Goal: Communication & Community: Answer question/provide support

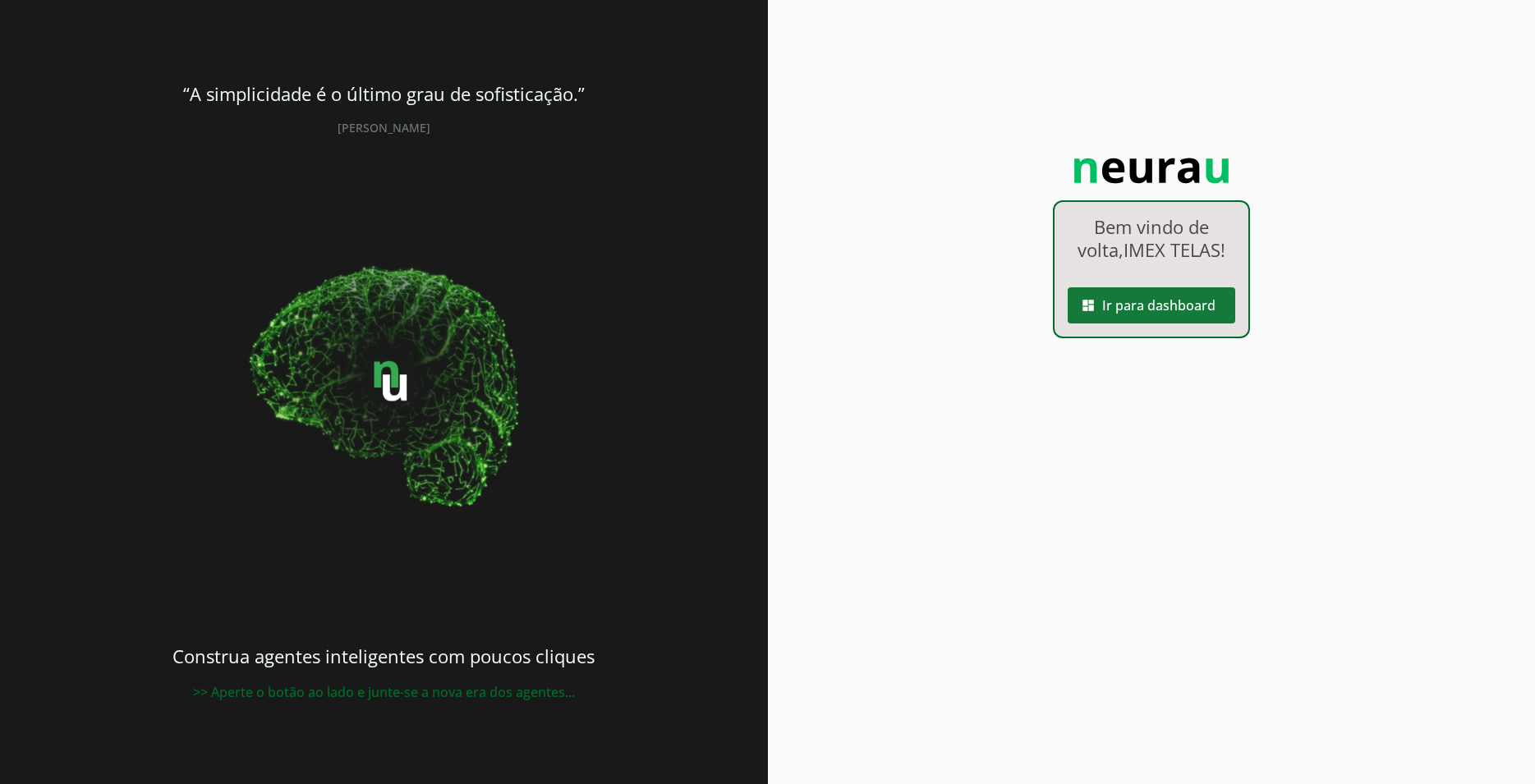
click at [1180, 312] on span at bounding box center [1151, 306] width 168 height 40
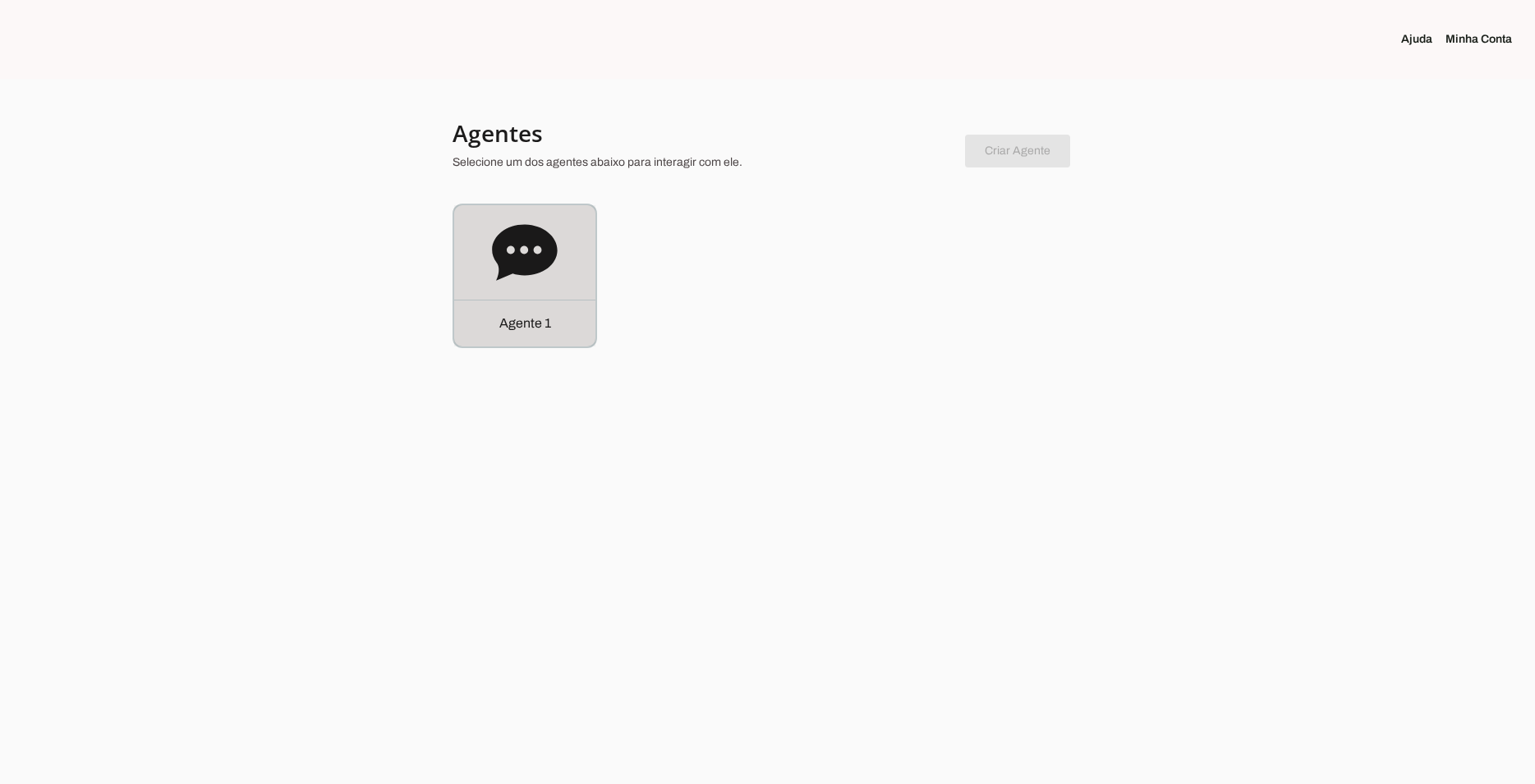
click at [474, 266] on div "Agente 1" at bounding box center [524, 276] width 141 height 141
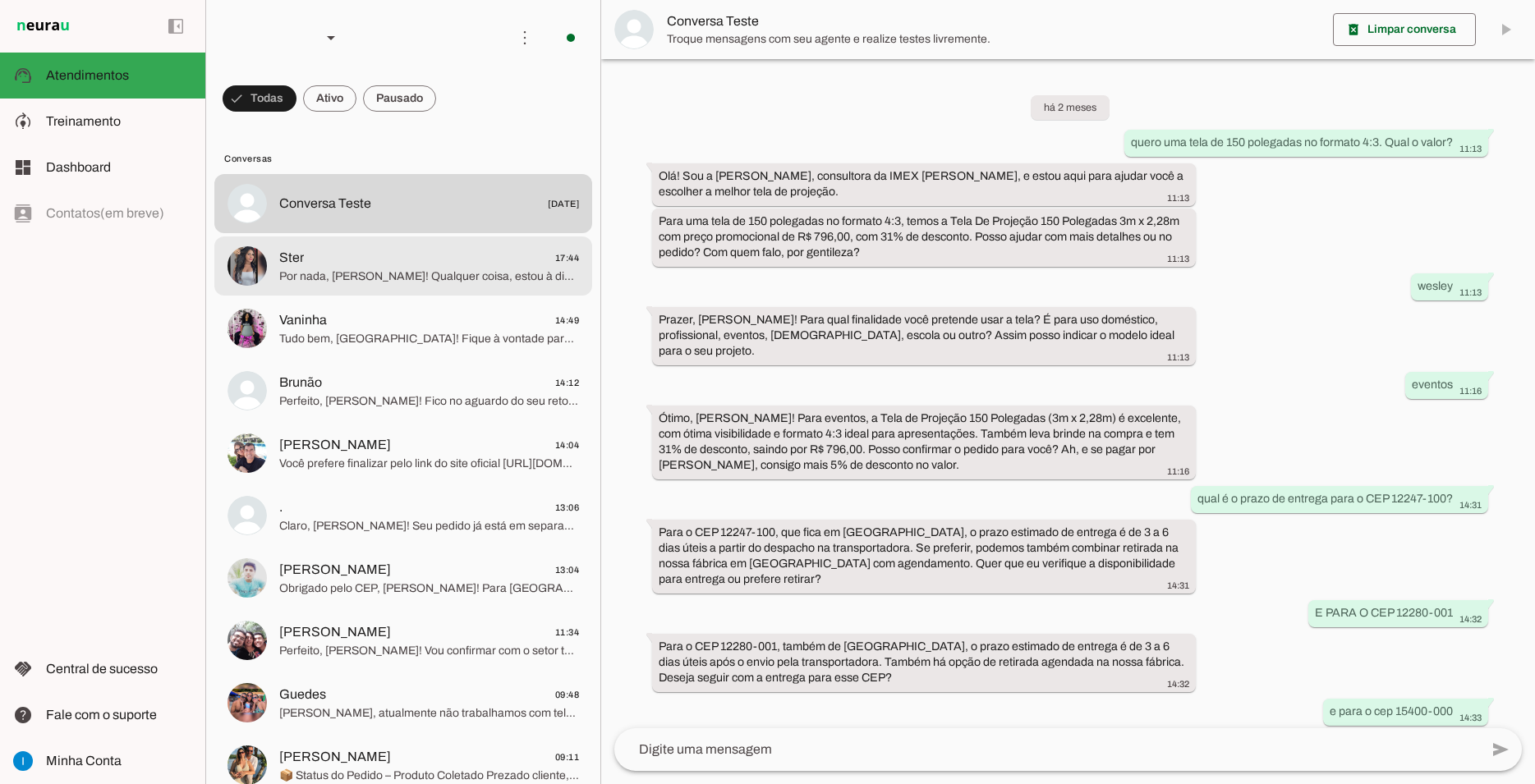
scroll to position [749, 0]
